Goal: Information Seeking & Learning: Learn about a topic

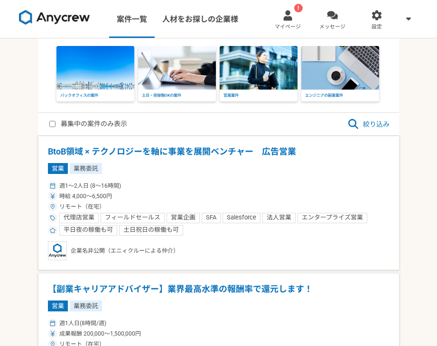
click at [93, 125] on label "募集中の案件のみ表示" at bounding box center [88, 124] width 78 height 11
click at [56, 125] on input "募集中の案件のみ表示" at bounding box center [52, 124] width 6 height 6
checkbox input "true"
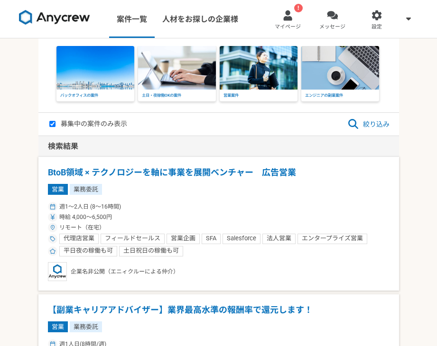
click at [364, 126] on span "絞り込み" at bounding box center [369, 124] width 42 height 11
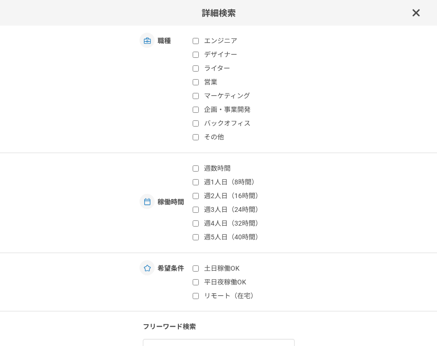
click at [222, 69] on label "ライター" at bounding box center [249, 69] width 112 height 10
click at [199, 69] on input "ライター" at bounding box center [196, 68] width 6 height 6
checkbox input "true"
click at [242, 94] on label "マーケティング" at bounding box center [249, 96] width 112 height 10
click at [199, 94] on input "マーケティング" at bounding box center [196, 96] width 6 height 6
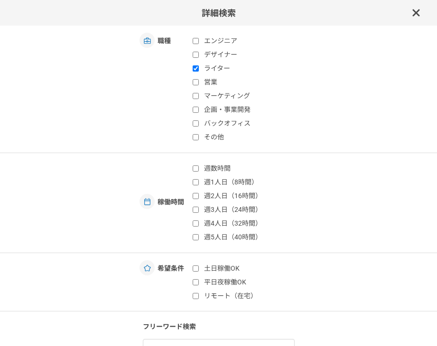
checkbox input "true"
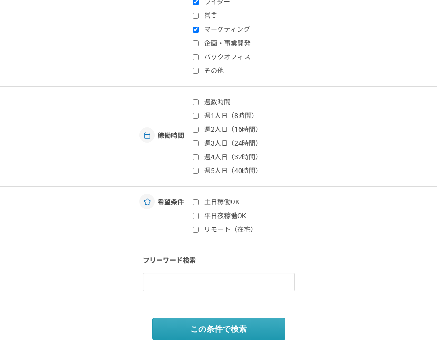
scroll to position [68, 0]
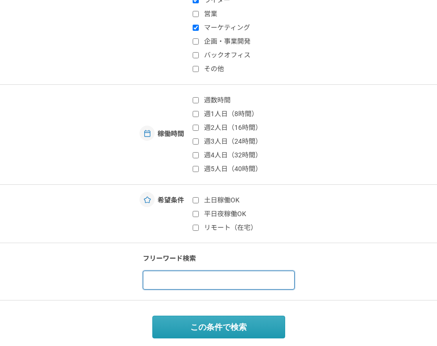
click at [226, 283] on input at bounding box center [219, 280] width 152 height 19
type input "生成AI"
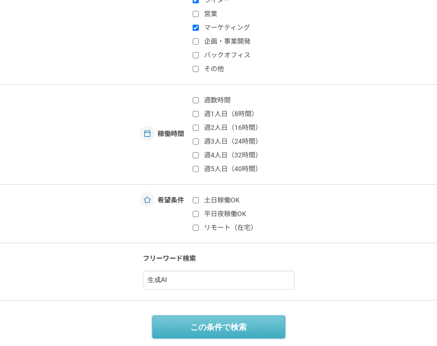
click at [236, 329] on button "この条件で検索" at bounding box center [218, 327] width 133 height 23
